Goal: Information Seeking & Learning: Find contact information

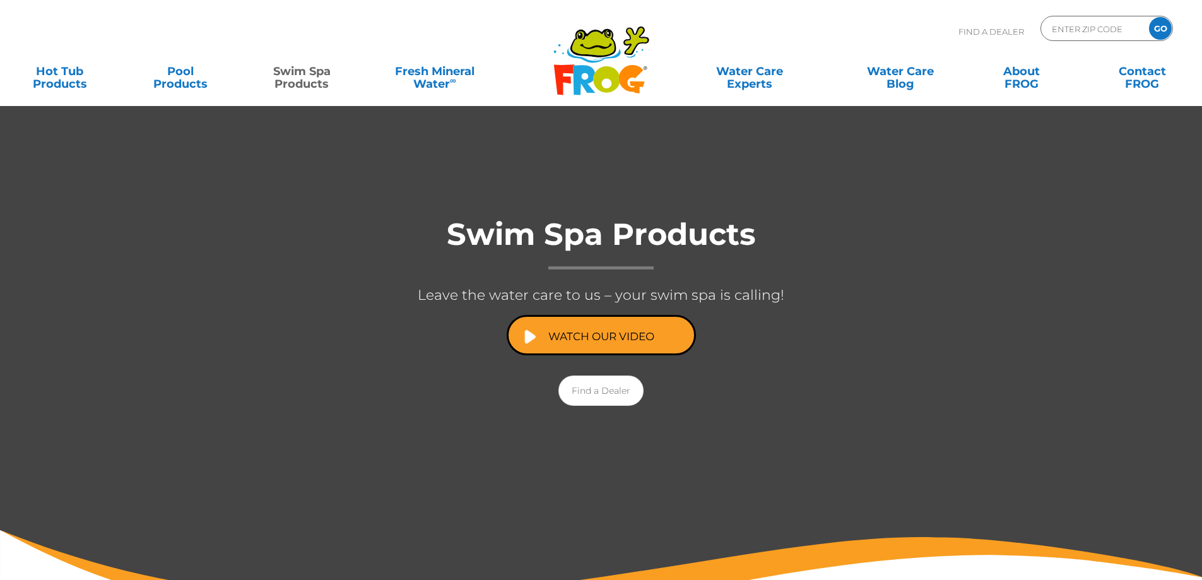
scroll to position [126, 0]
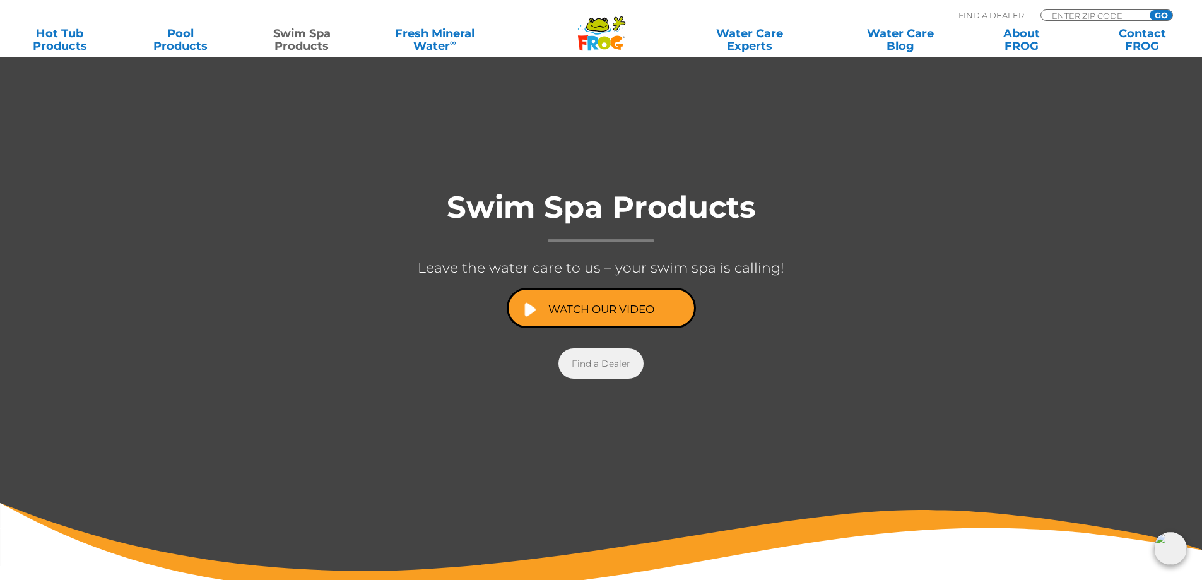
click at [591, 358] on link "Find a Dealer" at bounding box center [601, 363] width 85 height 30
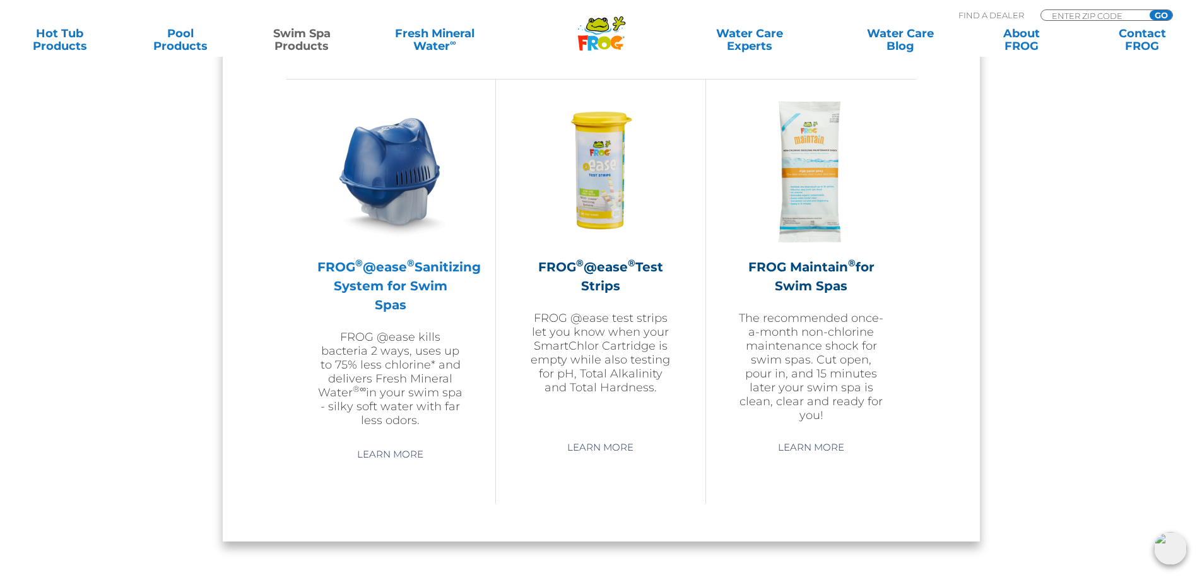
scroll to position [1136, 0]
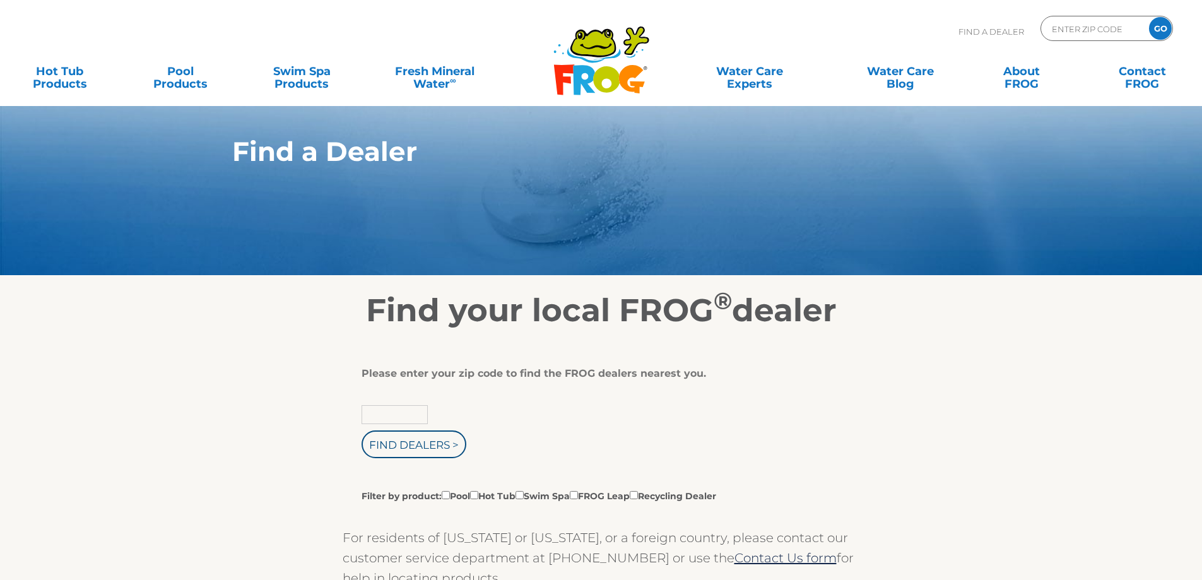
click at [386, 413] on input "text" at bounding box center [395, 414] width 66 height 19
type input "39042"
click at [406, 449] on input "Find Dealers >" at bounding box center [414, 444] width 105 height 28
click at [524, 495] on input "Filter by product: Pool Hot Tub Swim Spa FROG Leap Recycling Dealer" at bounding box center [520, 495] width 8 height 8
checkbox input "true"
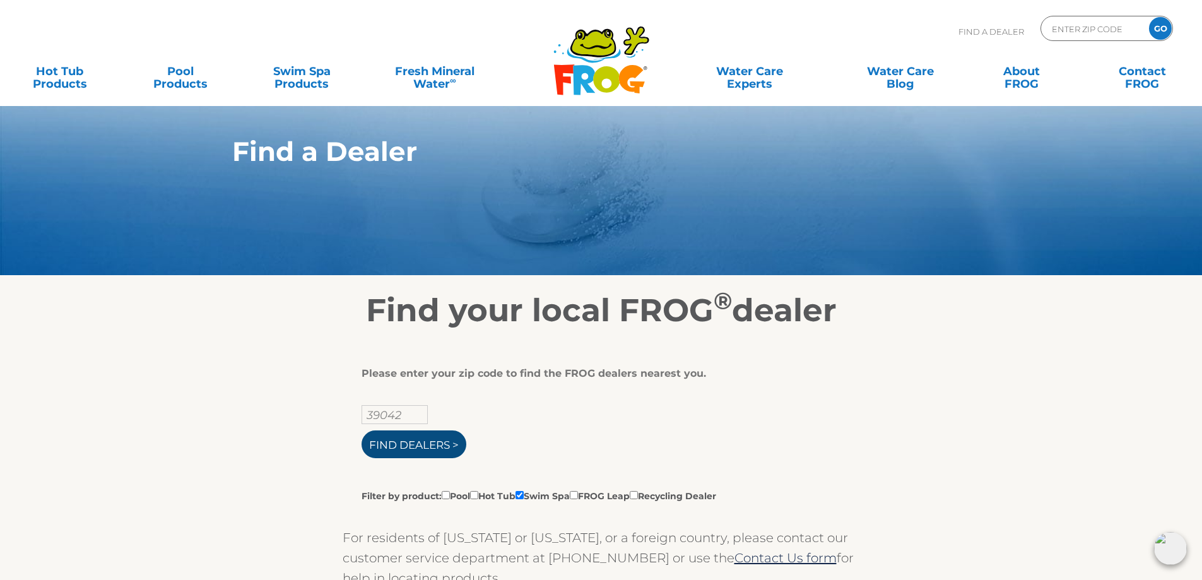
click at [424, 440] on input "Find Dealers >" at bounding box center [414, 444] width 105 height 28
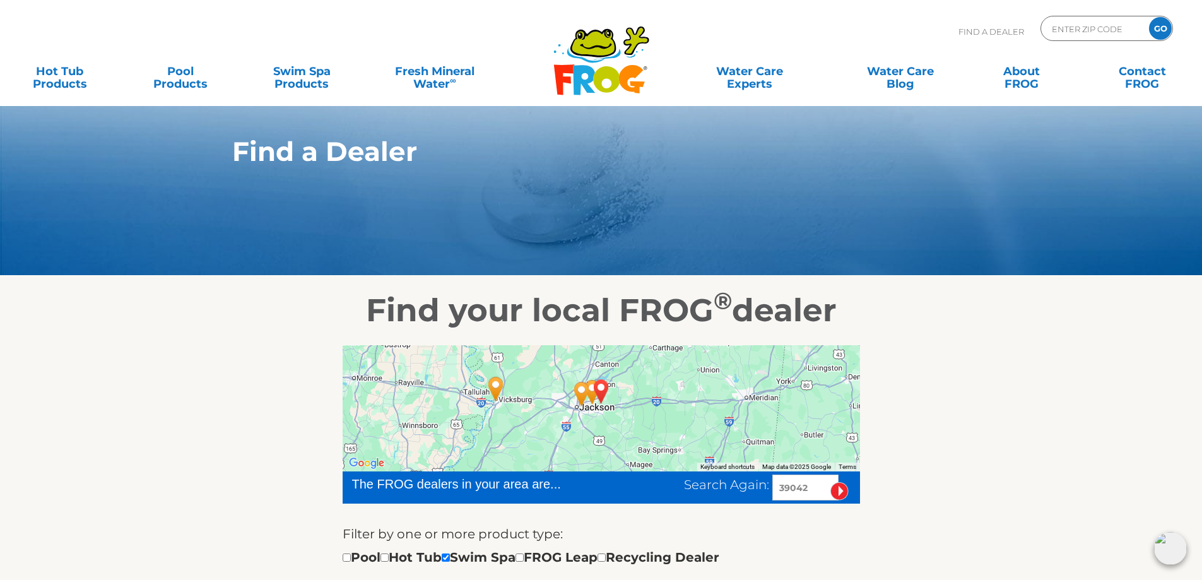
click at [602, 394] on img "BRANDON, MS 39042" at bounding box center [601, 391] width 39 height 44
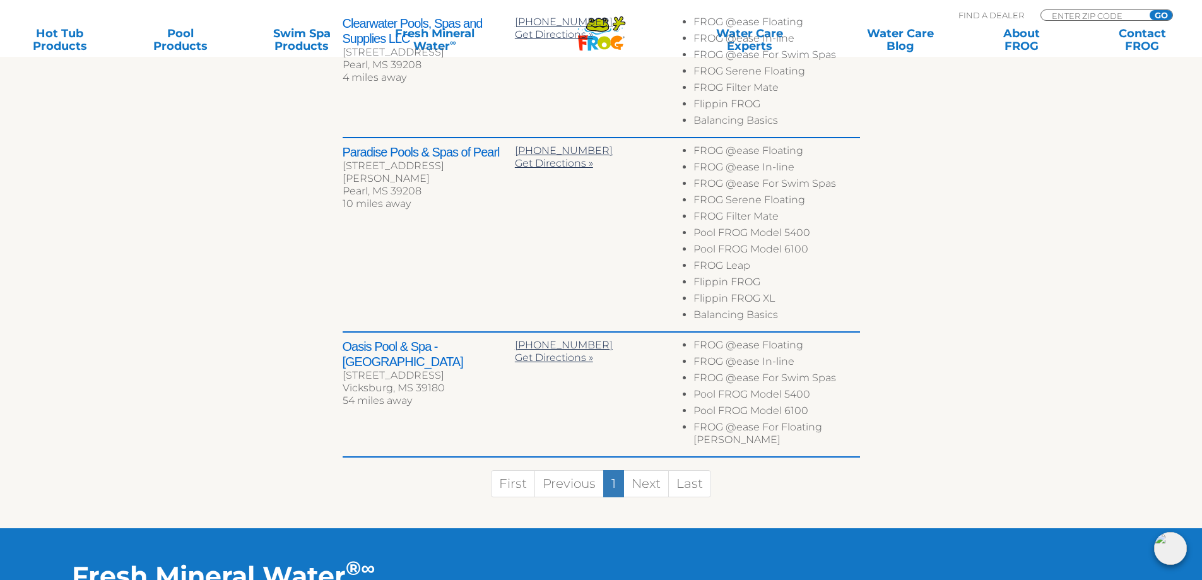
scroll to position [694, 0]
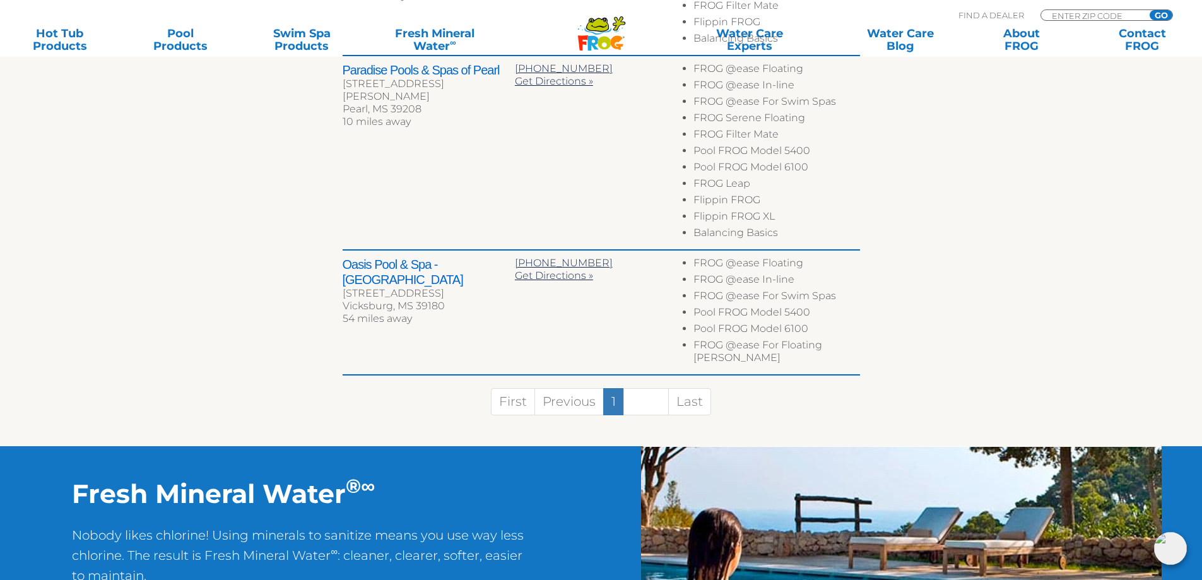
click at [646, 391] on link "Next" at bounding box center [646, 401] width 45 height 27
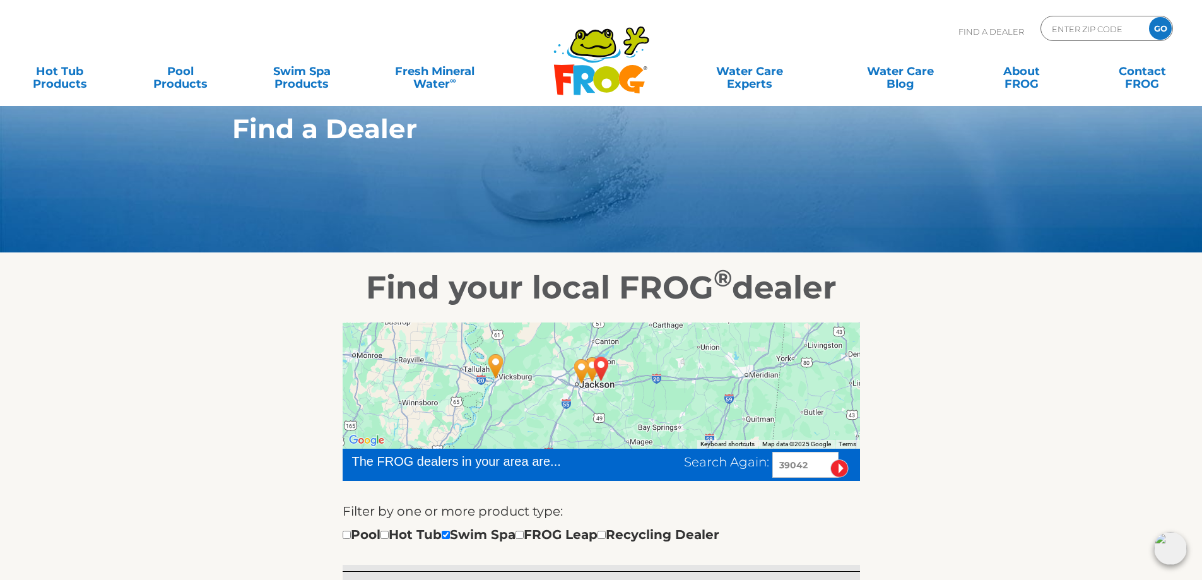
scroll to position [0, 0]
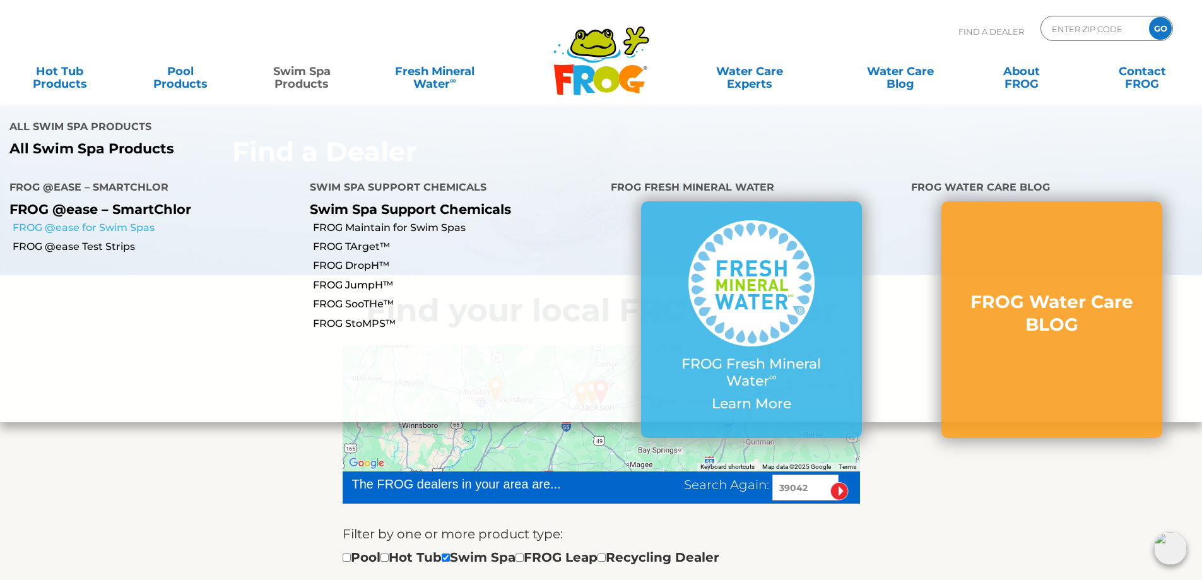
click at [116, 221] on link "FROG @ease for Swim Spas" at bounding box center [157, 228] width 288 height 14
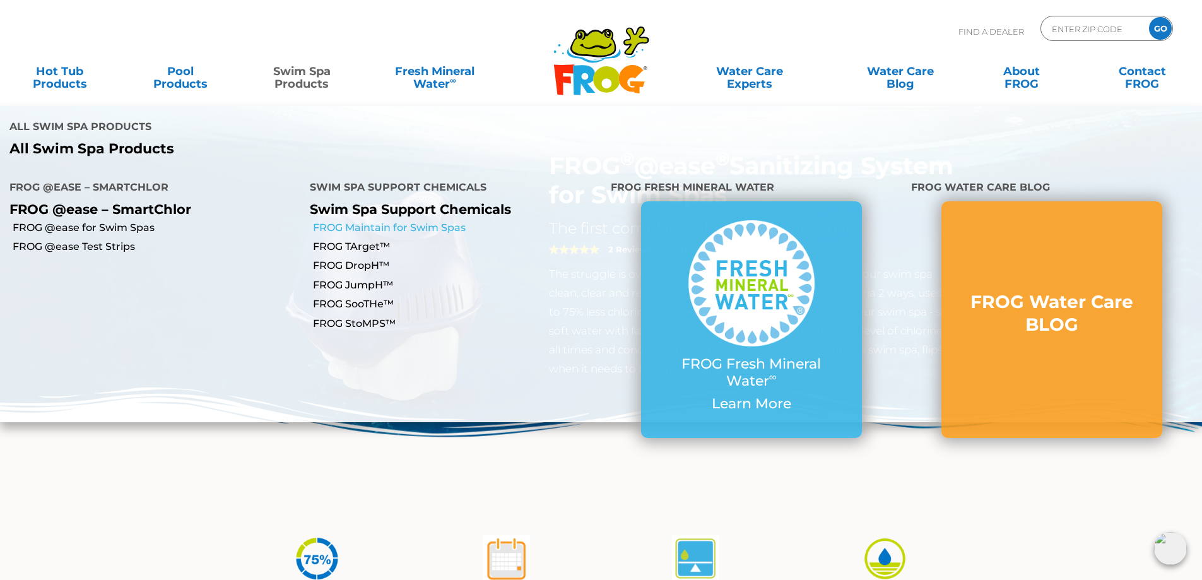
click at [406, 221] on link "FROG Maintain for Swim Spas" at bounding box center [457, 228] width 288 height 14
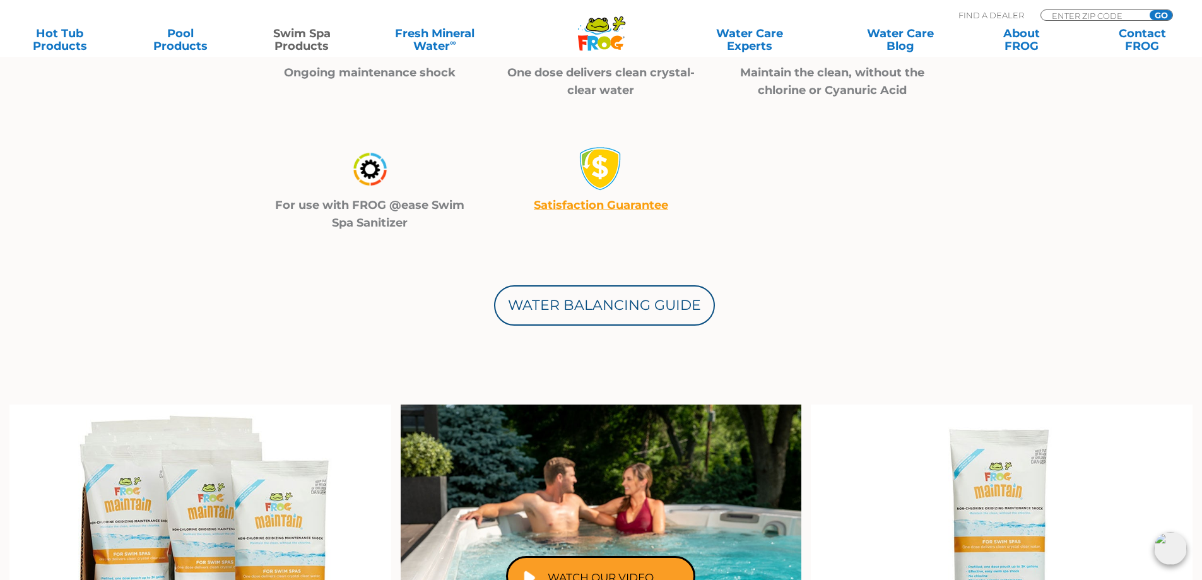
scroll to position [504, 0]
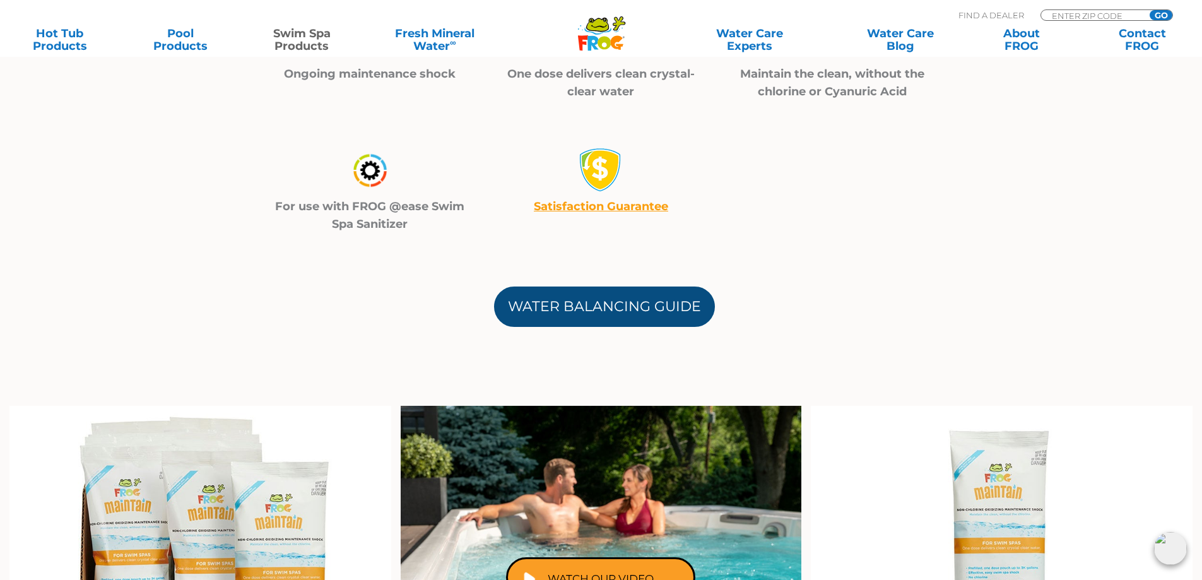
click at [583, 307] on link "Water Balancing Guide" at bounding box center [604, 307] width 221 height 40
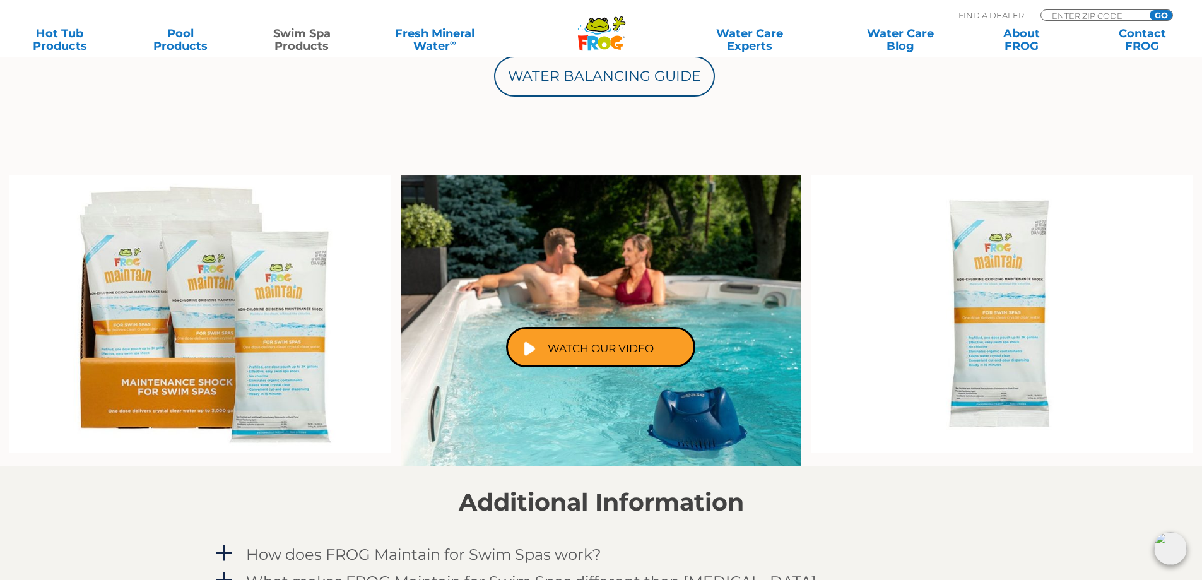
scroll to position [757, 0]
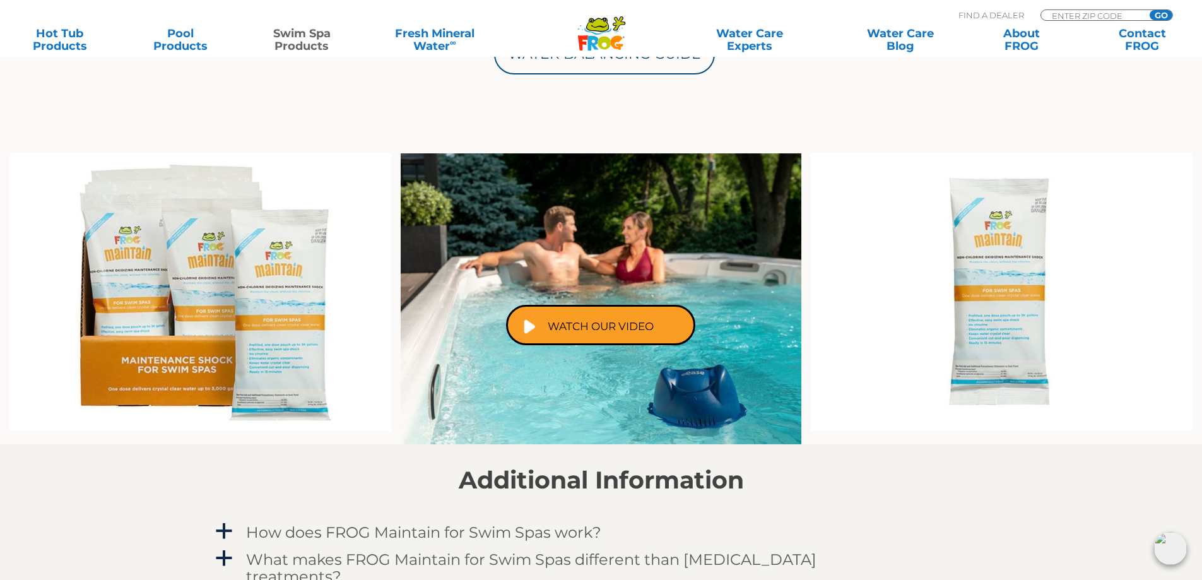
click at [172, 279] on img at bounding box center [200, 292] width 382 height 278
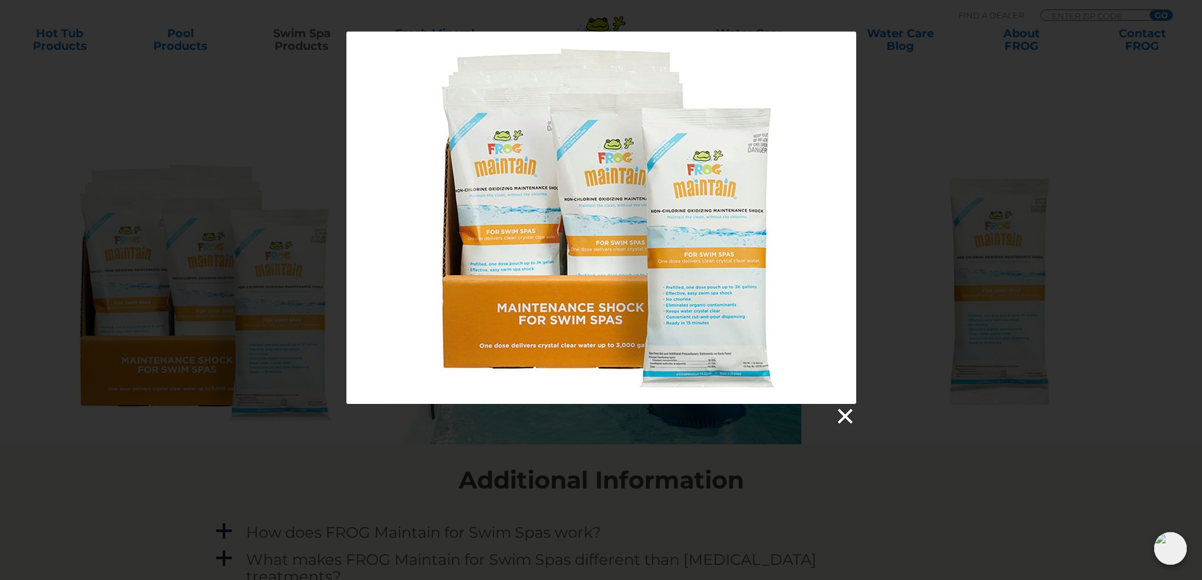
click at [846, 417] on link at bounding box center [844, 416] width 19 height 19
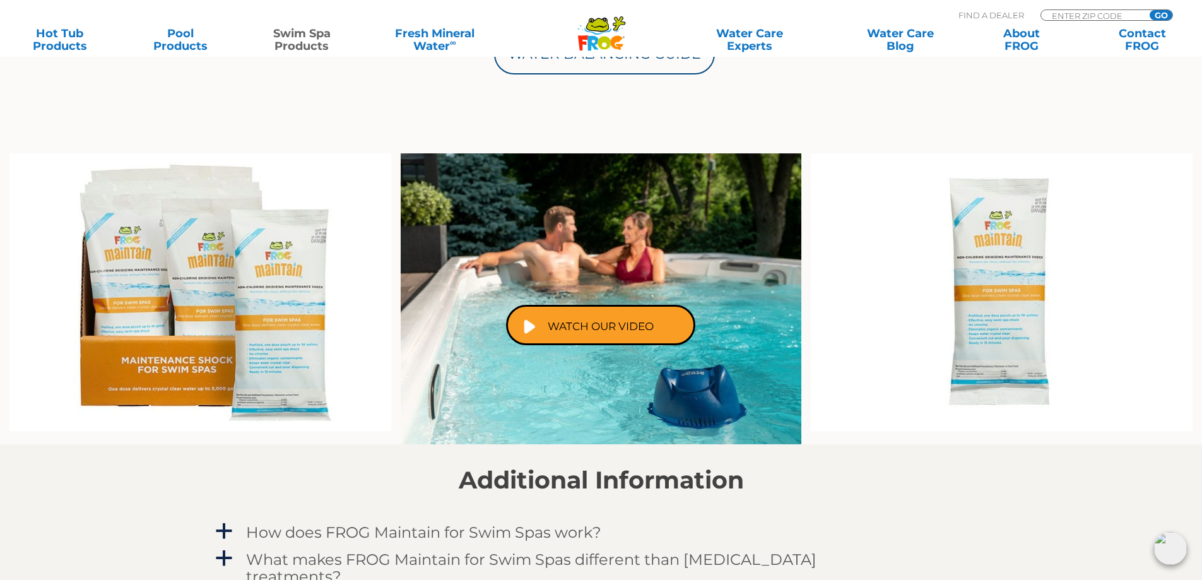
click at [1000, 300] on img at bounding box center [1002, 292] width 382 height 278
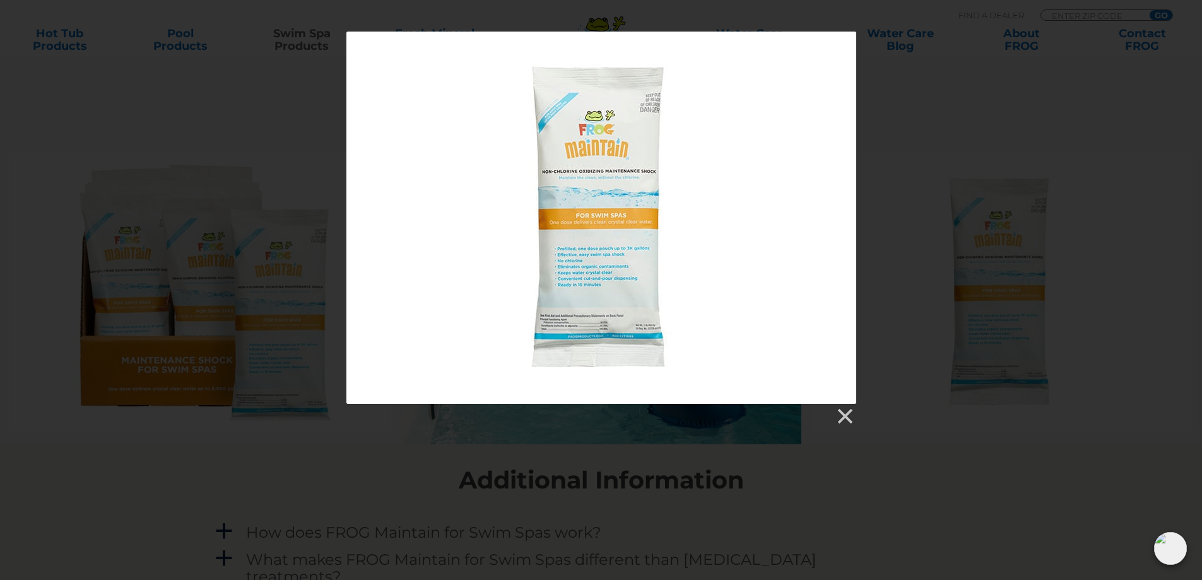
click at [603, 205] on div at bounding box center [602, 218] width 510 height 372
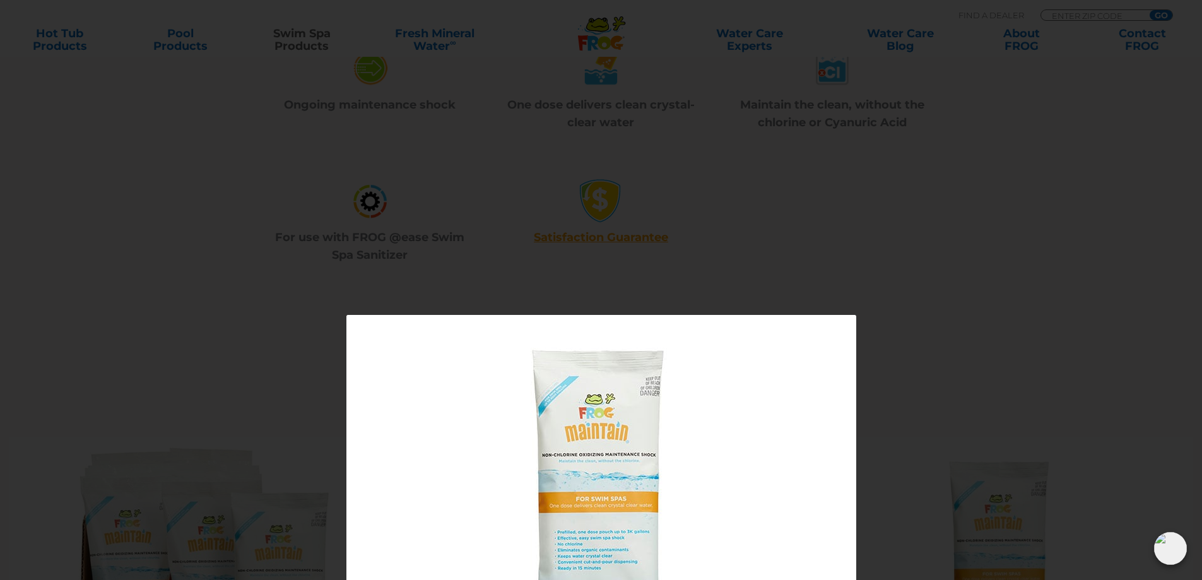
scroll to position [631, 0]
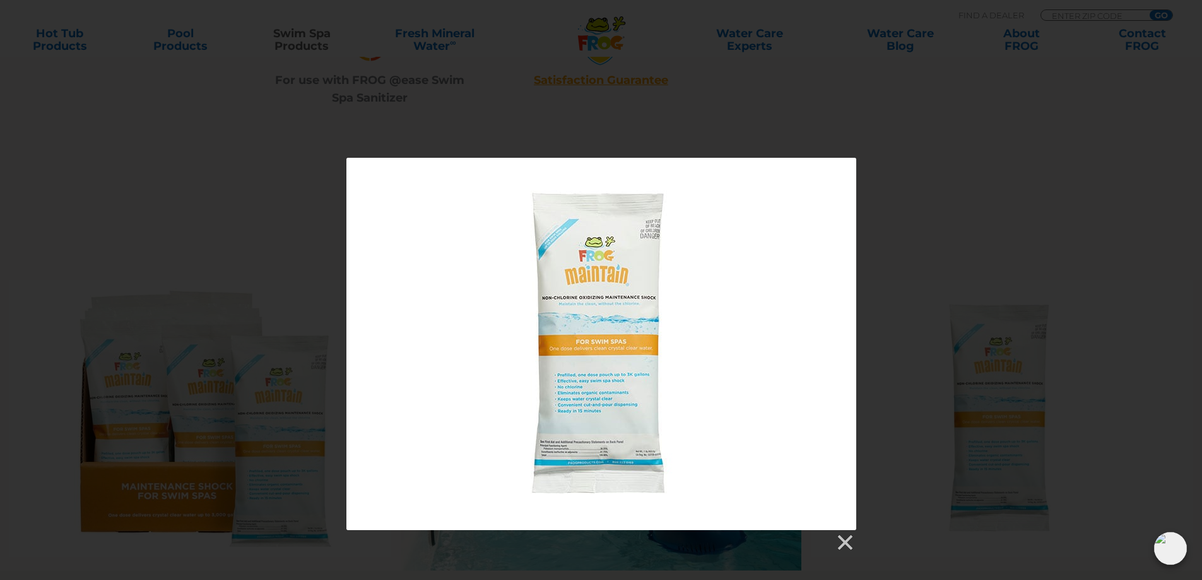
click at [585, 289] on div at bounding box center [602, 344] width 510 height 372
click at [848, 544] on link at bounding box center [844, 542] width 19 height 19
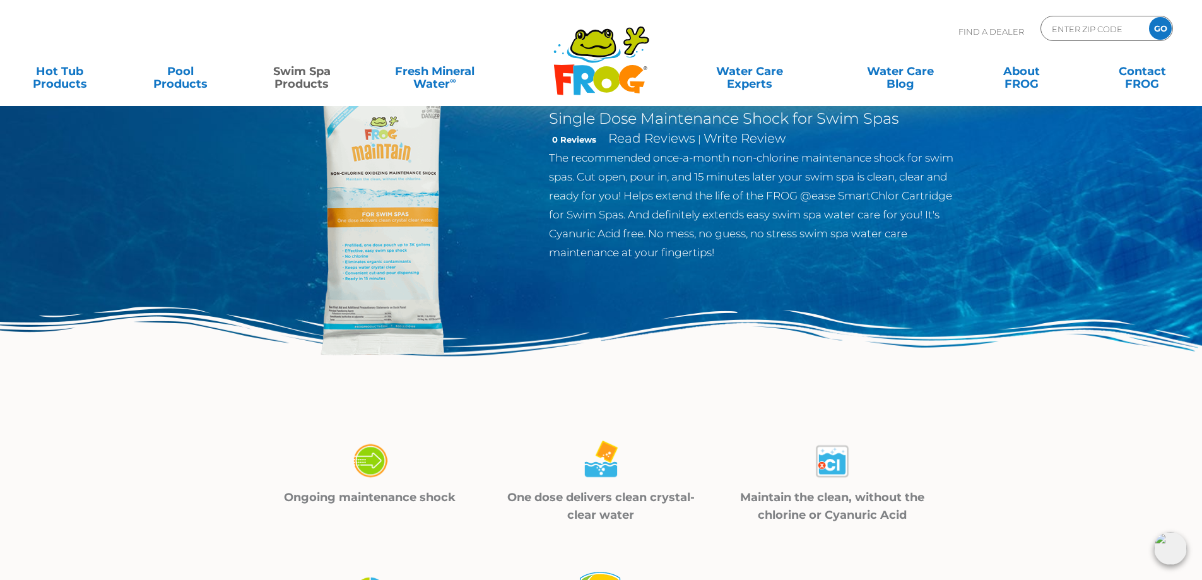
scroll to position [0, 0]
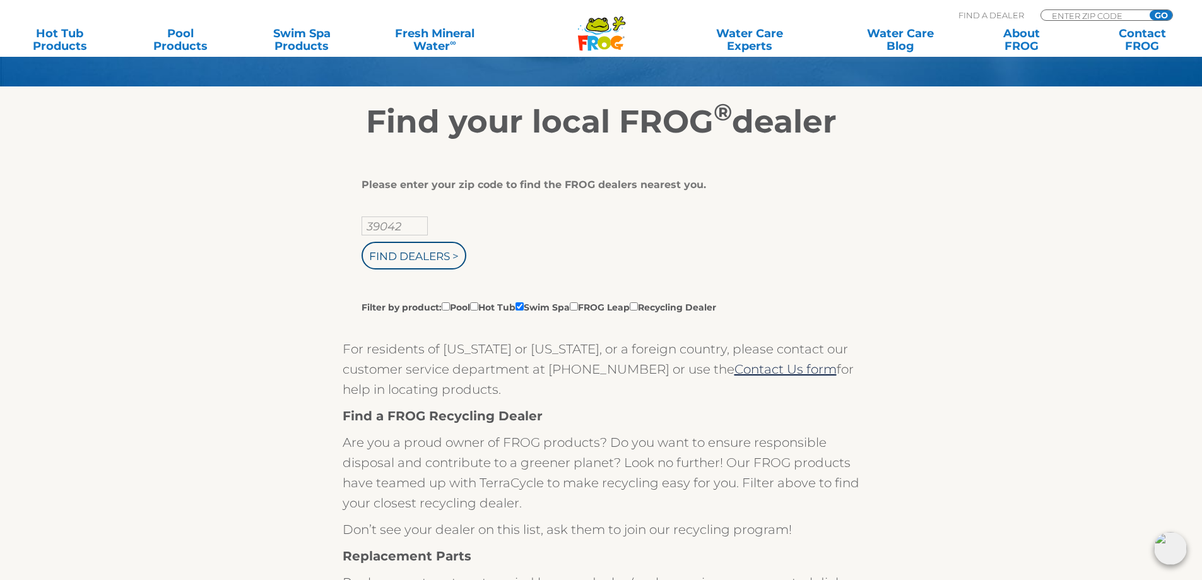
scroll to position [189, 0]
click at [413, 254] on input "Find Dealers >" at bounding box center [414, 255] width 105 height 28
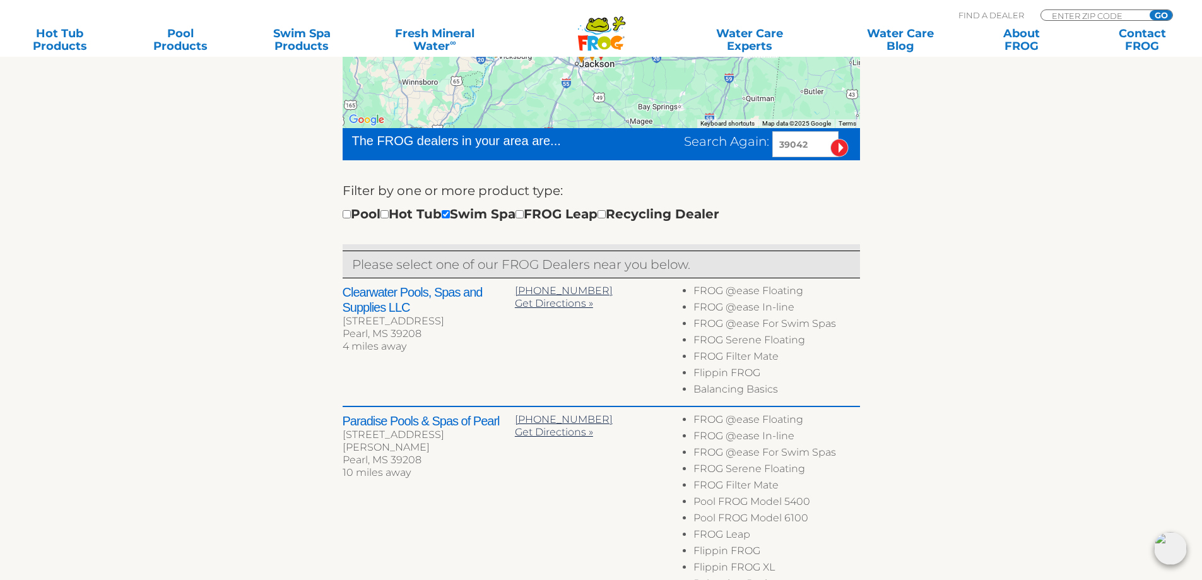
scroll to position [252, 0]
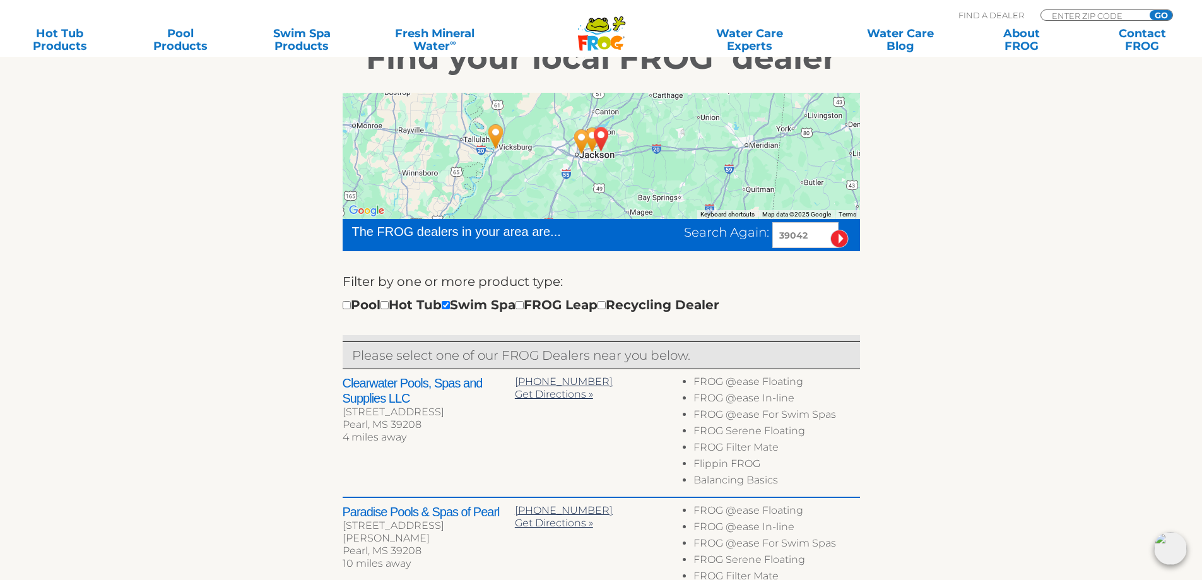
click at [579, 138] on img "Paradise Pools & Spas of Pearl - 10 miles away." at bounding box center [581, 141] width 39 height 44
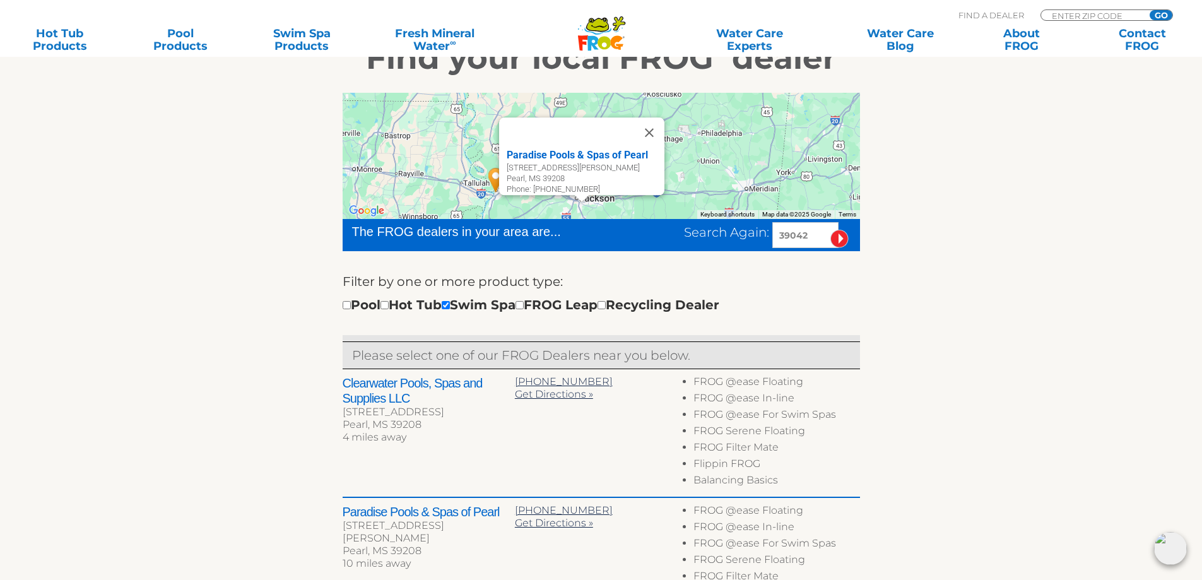
click at [694, 167] on div "Paradise Pools & Spas of Pearl [STREET_ADDRESS][PERSON_NAME] Phone: [PHONE_NUMB…" at bounding box center [602, 156] width 518 height 126
click at [659, 127] on button "Close" at bounding box center [649, 132] width 30 height 30
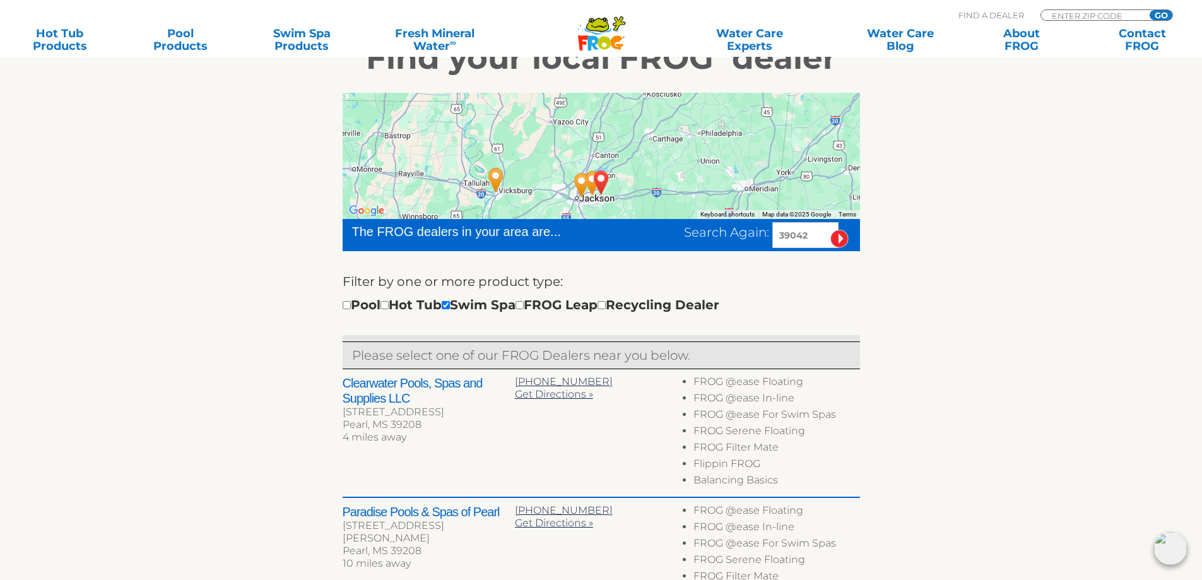
click at [591, 184] on img "BRANDON, MS 39042" at bounding box center [601, 182] width 39 height 44
click at [592, 187] on img "BRANDON, MS 39042" at bounding box center [601, 182] width 39 height 44
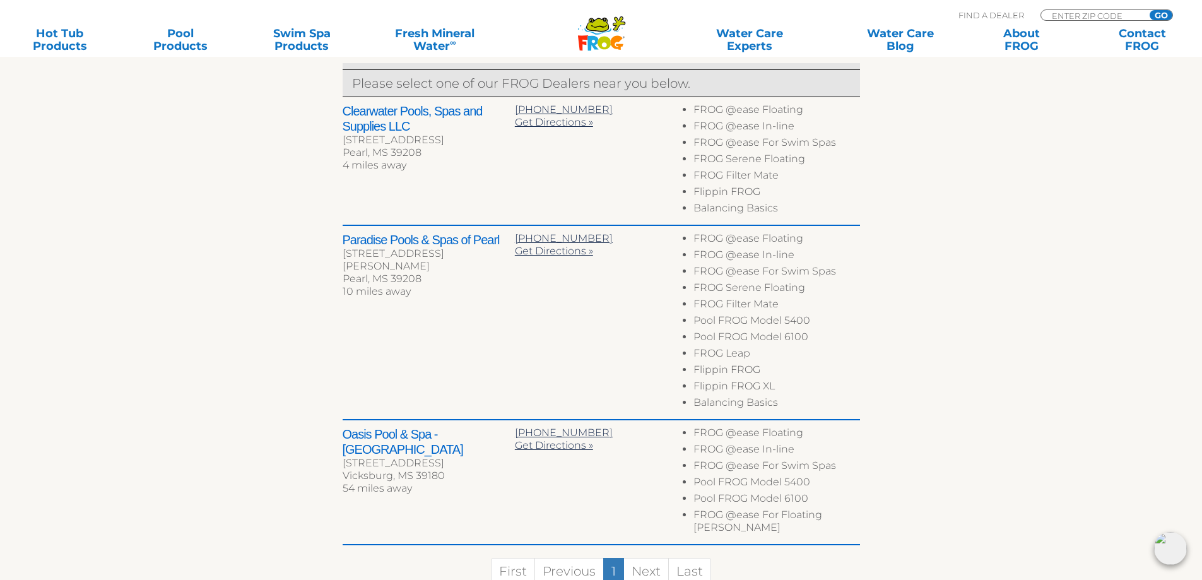
scroll to position [568, 0]
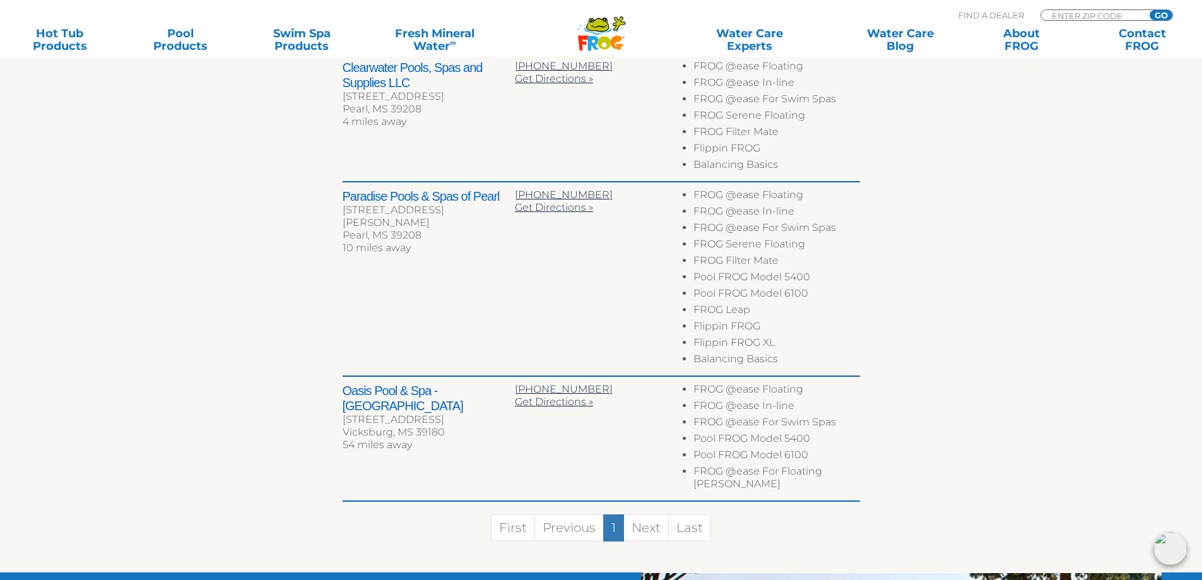
click at [454, 195] on h2 "Paradise Pools & Spas of Pearl" at bounding box center [429, 196] width 172 height 15
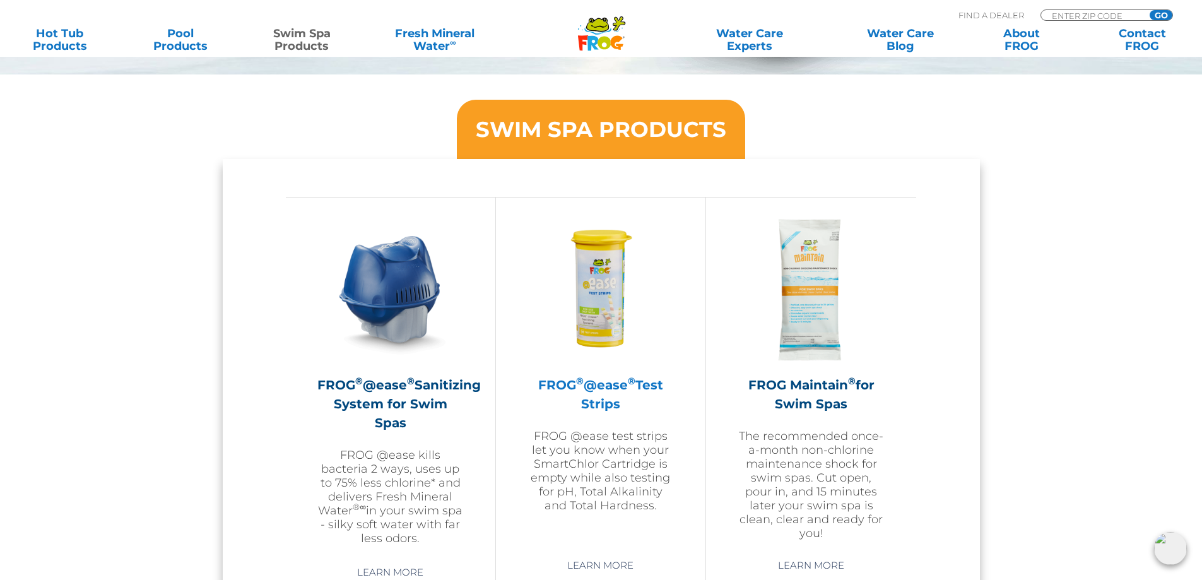
scroll to position [1073, 0]
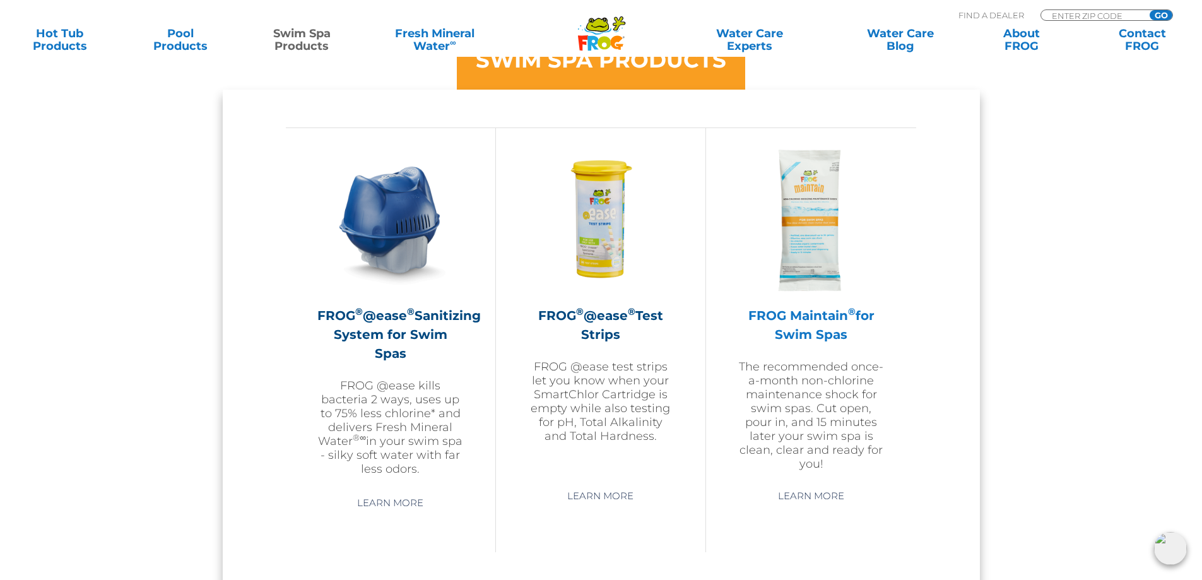
click at [819, 321] on h2 "FROG Maintain ® for Swim Spas" at bounding box center [811, 325] width 147 height 38
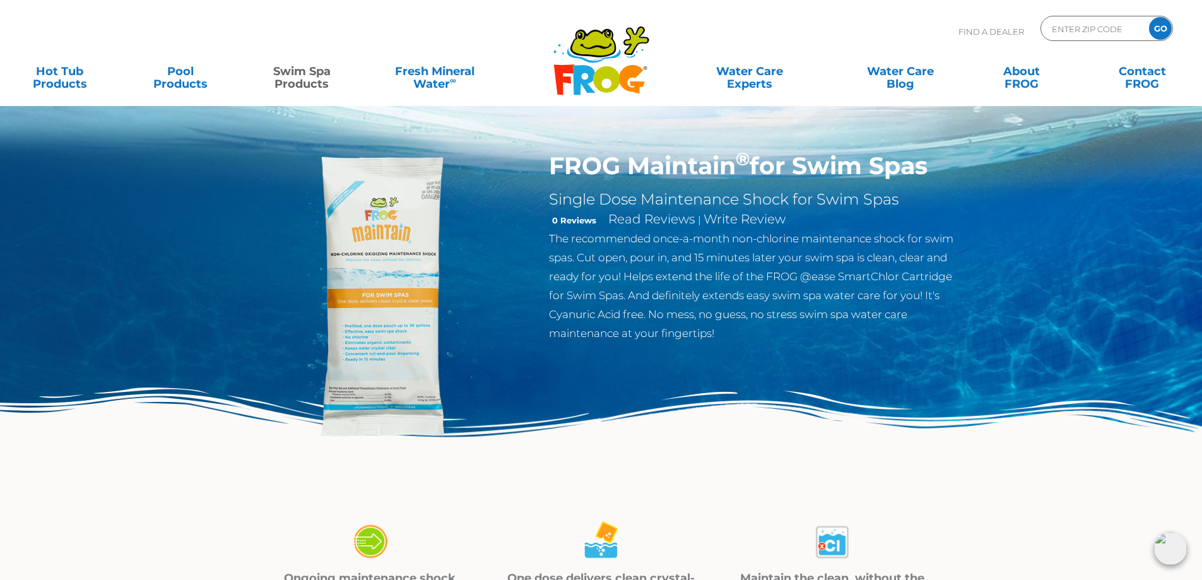
drag, startPoint x: 554, startPoint y: 166, endPoint x: 938, endPoint y: 171, distance: 383.8
click at [938, 171] on h1 "FROG Maintain ® for Swim Spas" at bounding box center [755, 165] width 412 height 29
copy h1 "FROG Maintain ® for Swim Spas"
